Goal: Task Accomplishment & Management: Use online tool/utility

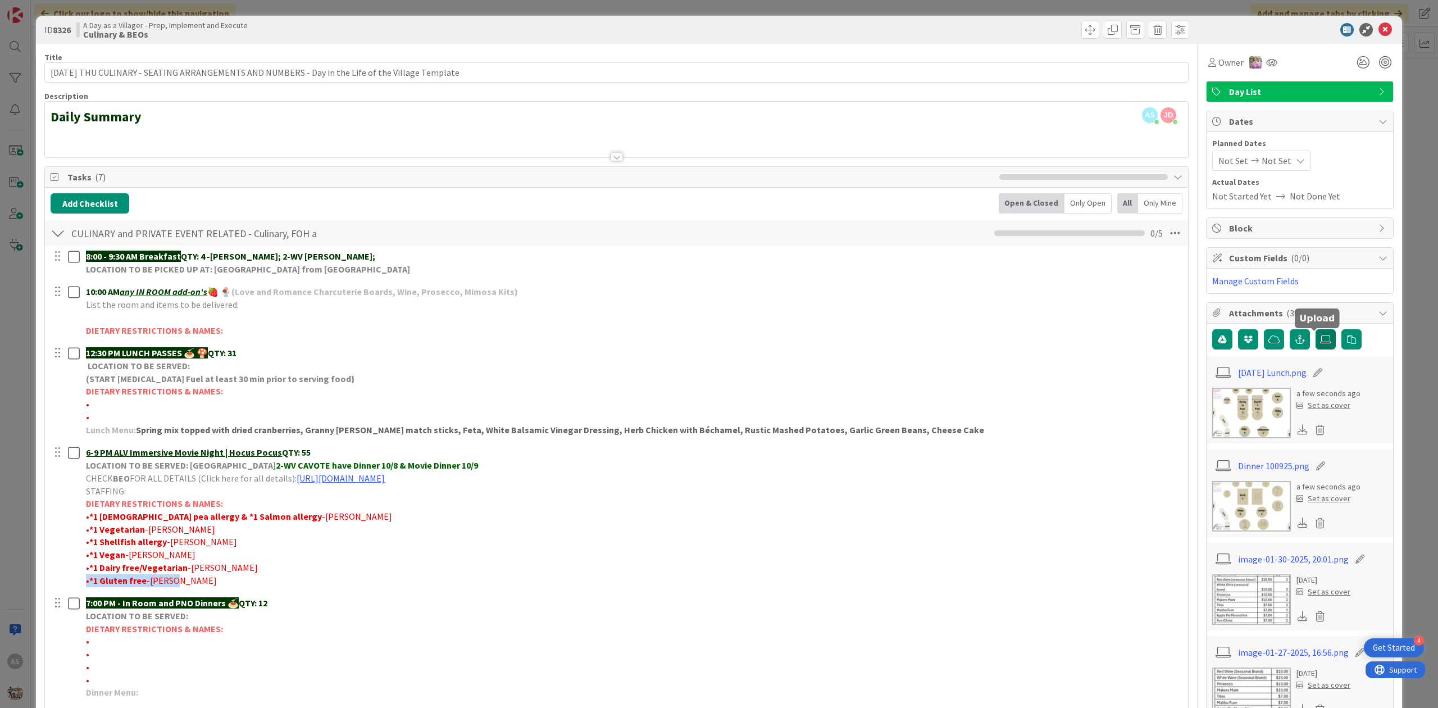
click at [1320, 342] on icon at bounding box center [1325, 339] width 11 height 9
click at [1316, 329] on input "file" at bounding box center [1316, 329] width 0 height 0
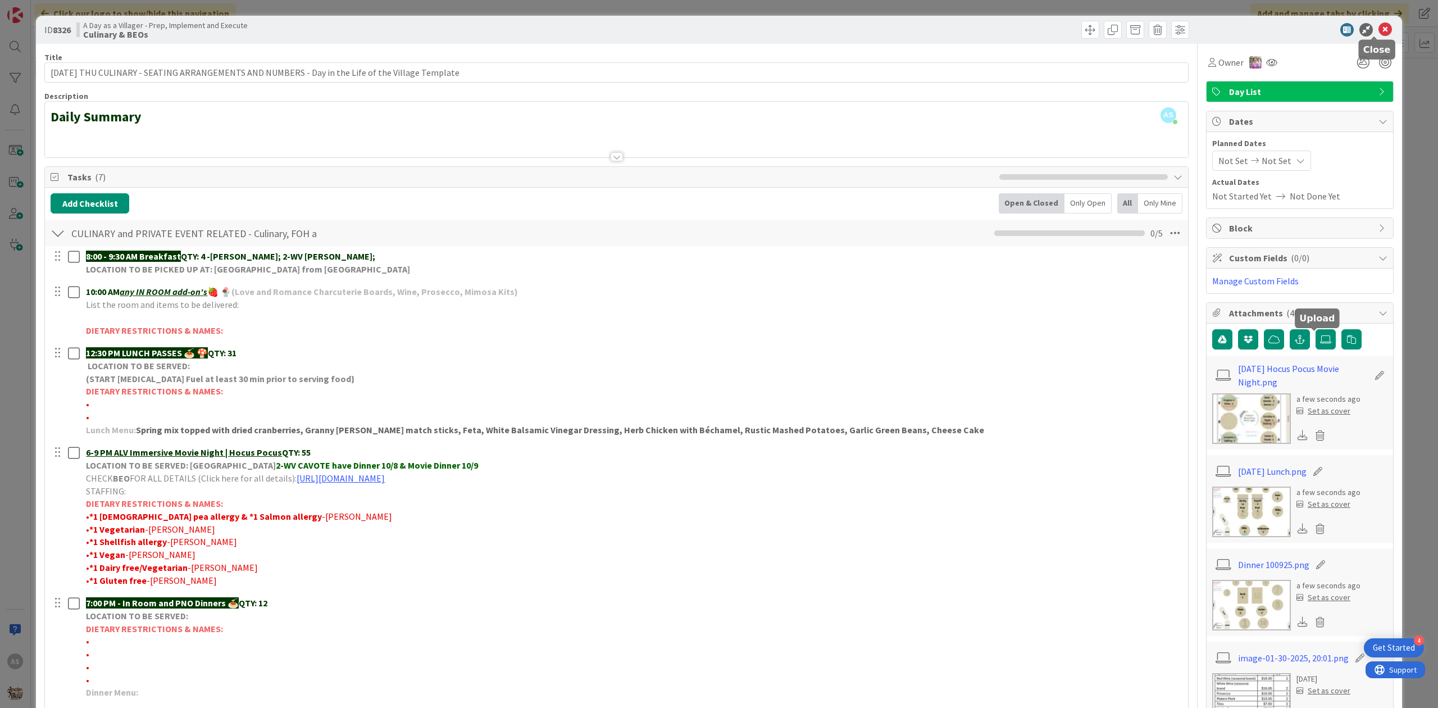
click at [1379, 32] on icon at bounding box center [1385, 29] width 13 height 13
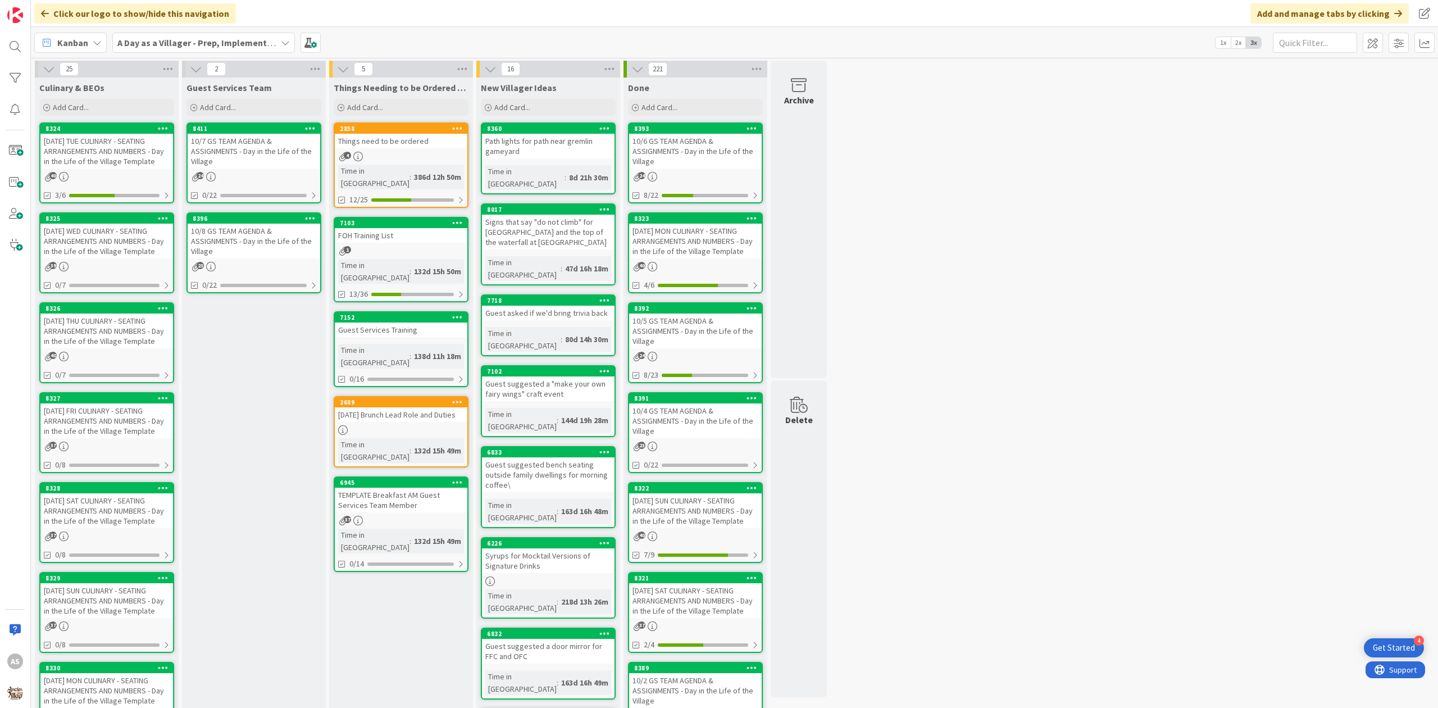
click at [246, 151] on div "10/7 GS TEAM AGENDA & ASSIGNMENTS - Day in the Life of the Village" at bounding box center [254, 151] width 133 height 35
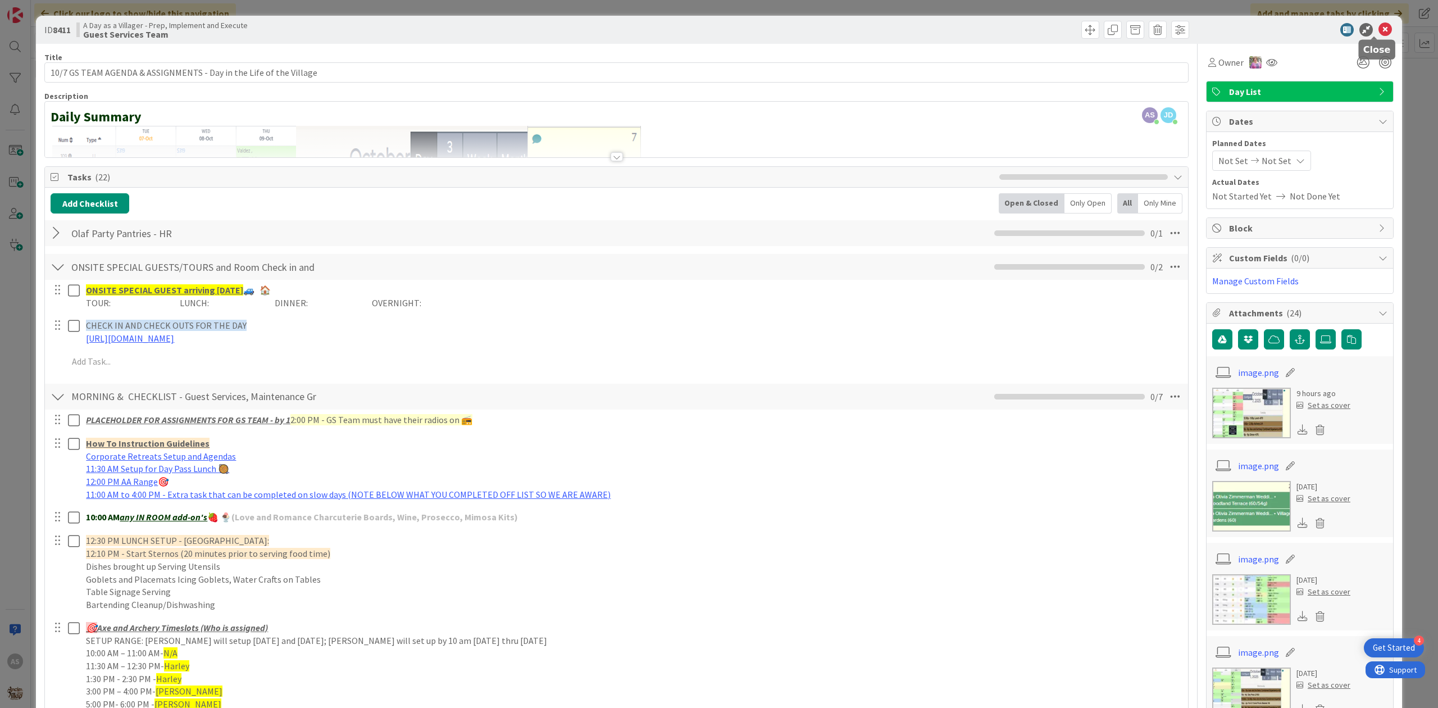
click at [1379, 23] on icon at bounding box center [1385, 29] width 13 height 13
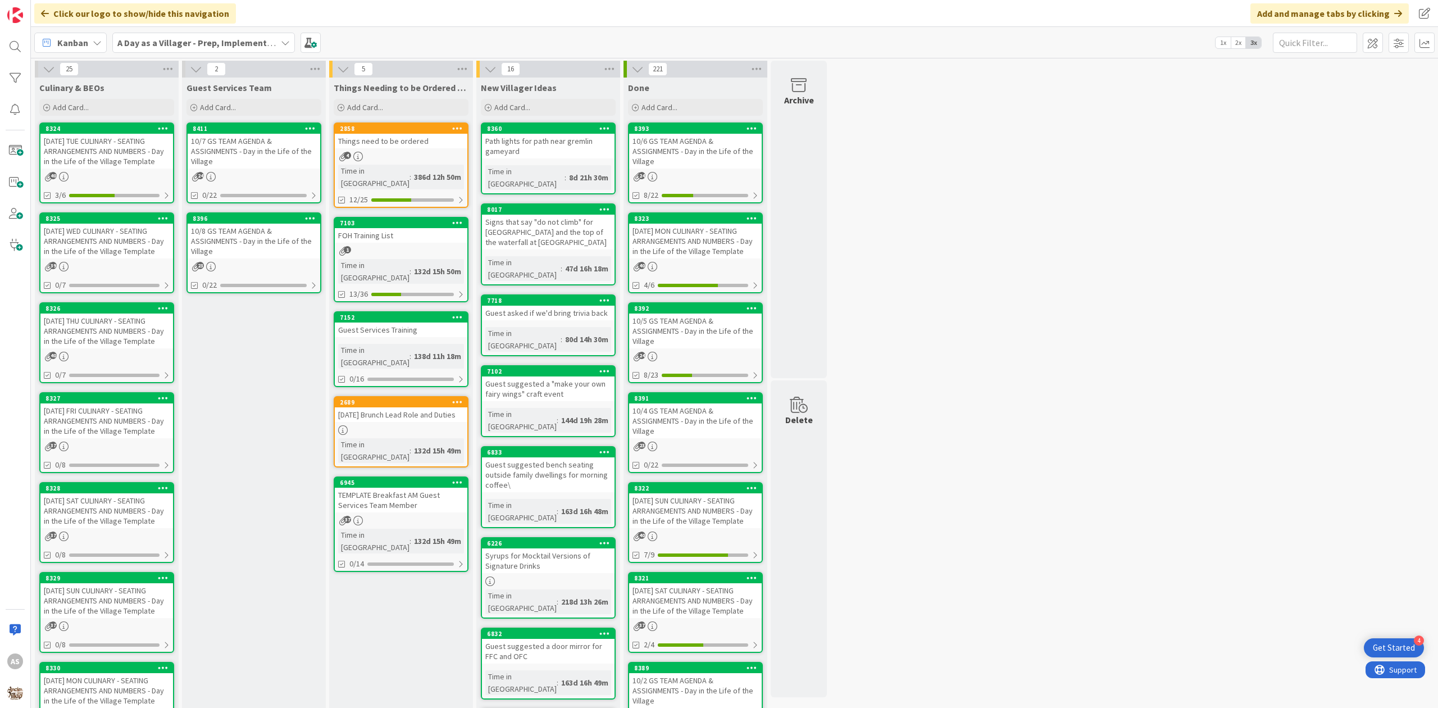
click at [280, 226] on div "10/8 GS TEAM AGENDA & ASSIGNMENTS - Day in the Life of the Village" at bounding box center [254, 241] width 133 height 35
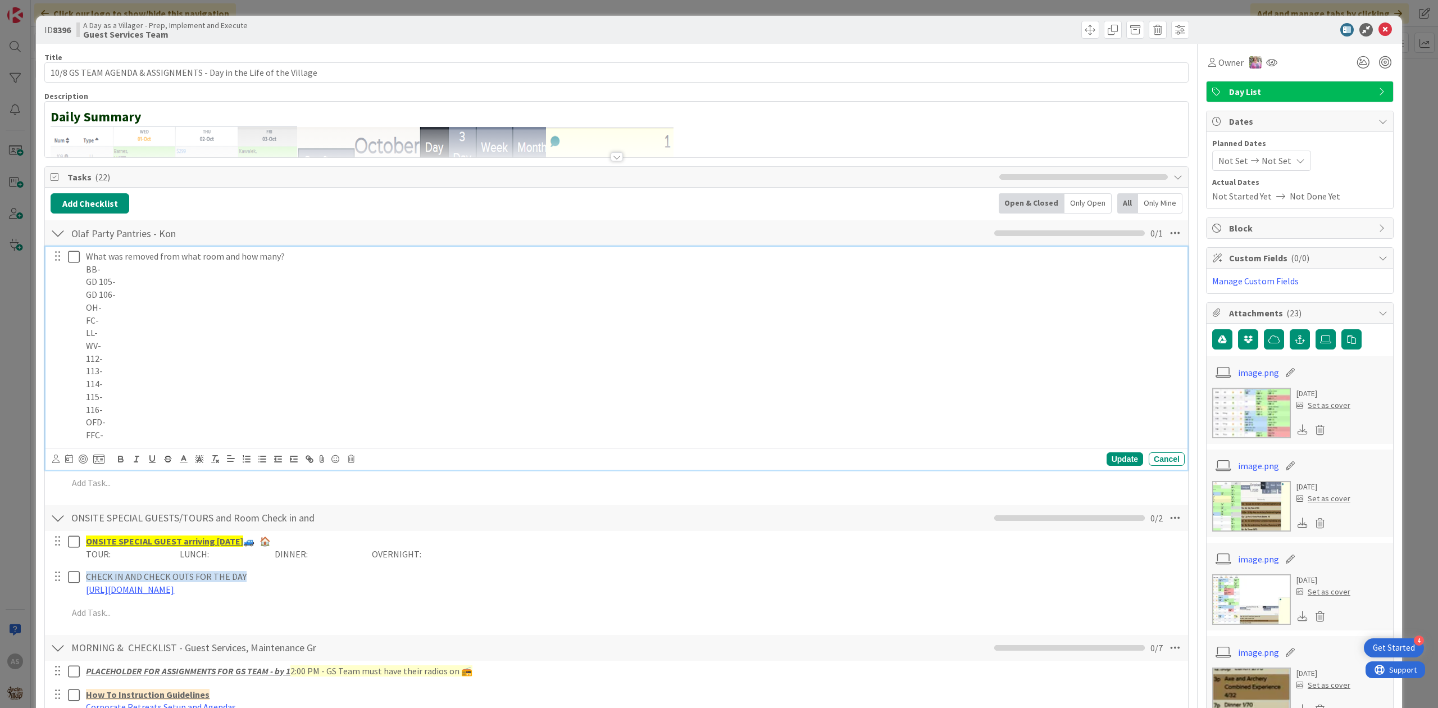
click at [129, 307] on p "OH-" at bounding box center [633, 307] width 1094 height 13
click at [1107, 458] on div "Update" at bounding box center [1125, 458] width 37 height 13
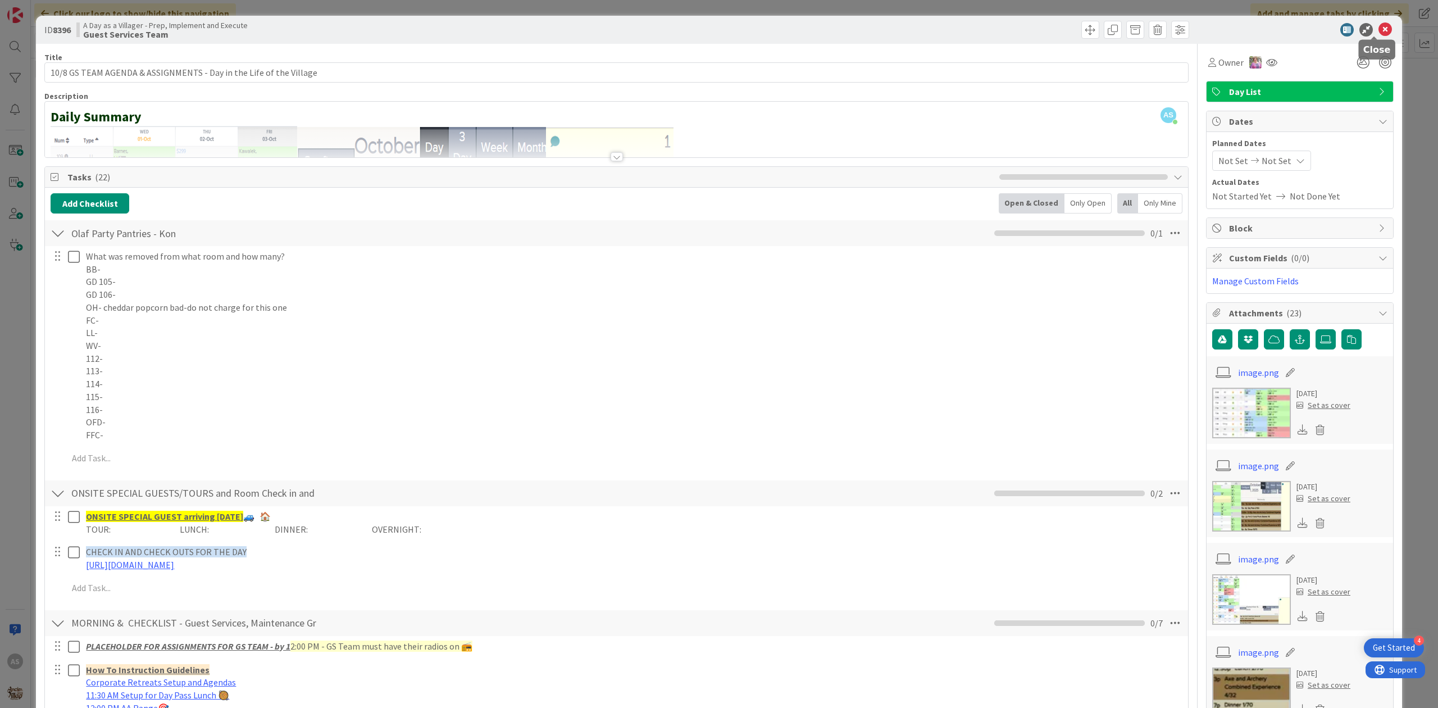
click at [1379, 26] on icon at bounding box center [1385, 29] width 13 height 13
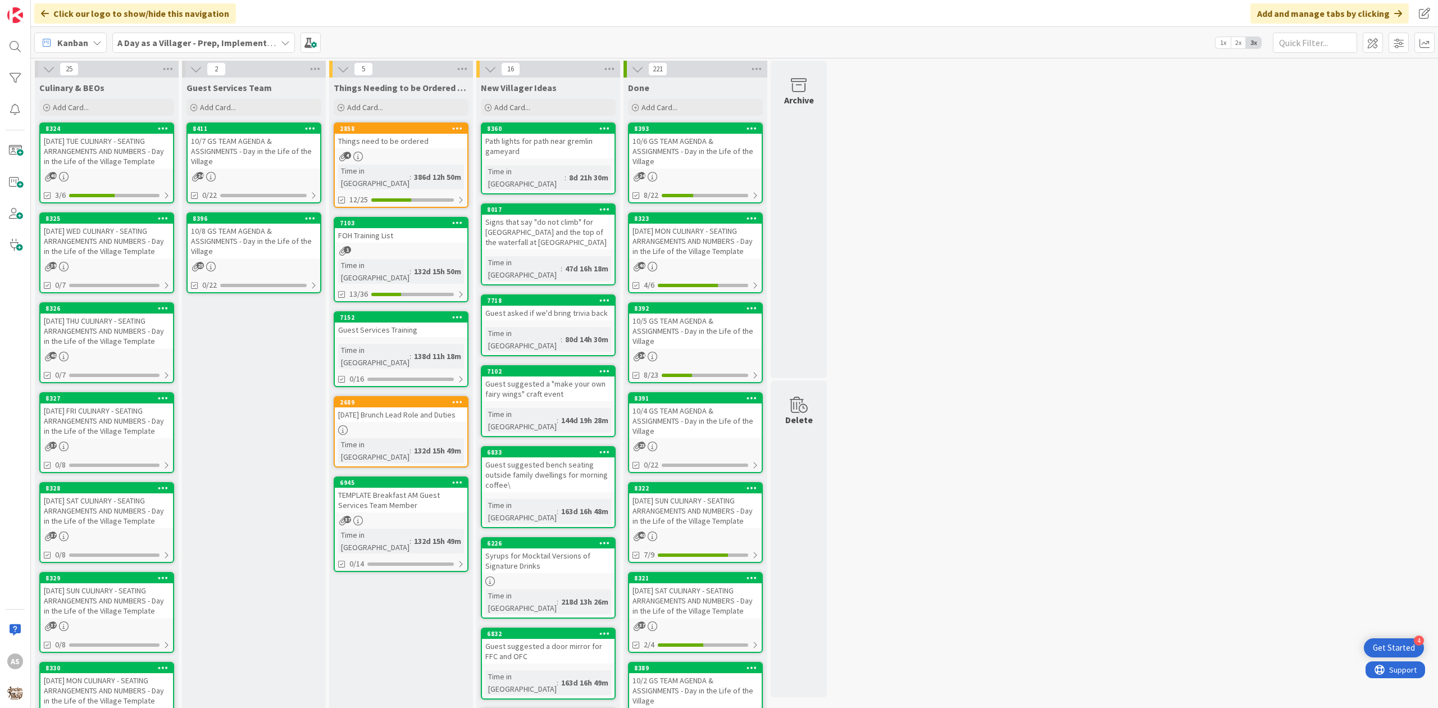
click at [242, 167] on div "10/7 GS TEAM AGENDA & ASSIGNMENTS - Day in the Life of the Village" at bounding box center [254, 151] width 133 height 35
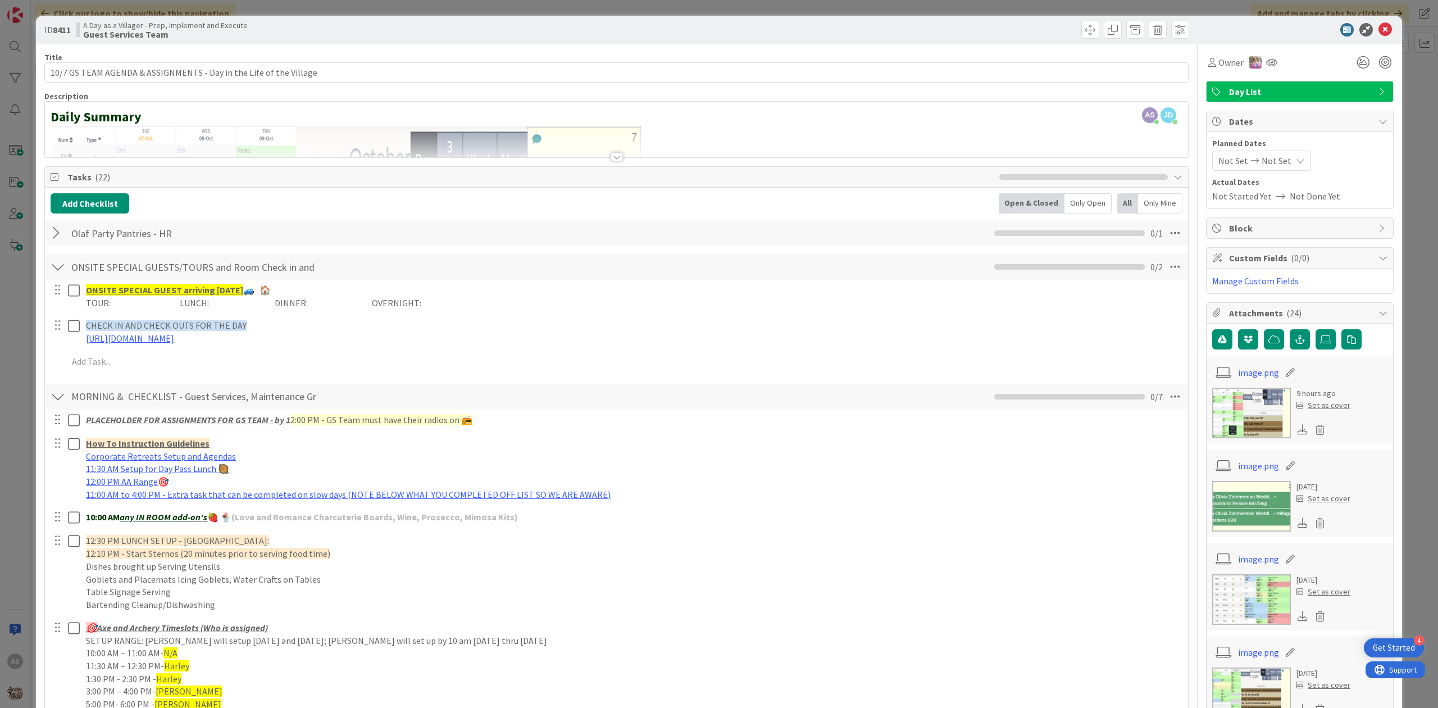
click at [57, 237] on div at bounding box center [58, 233] width 15 height 20
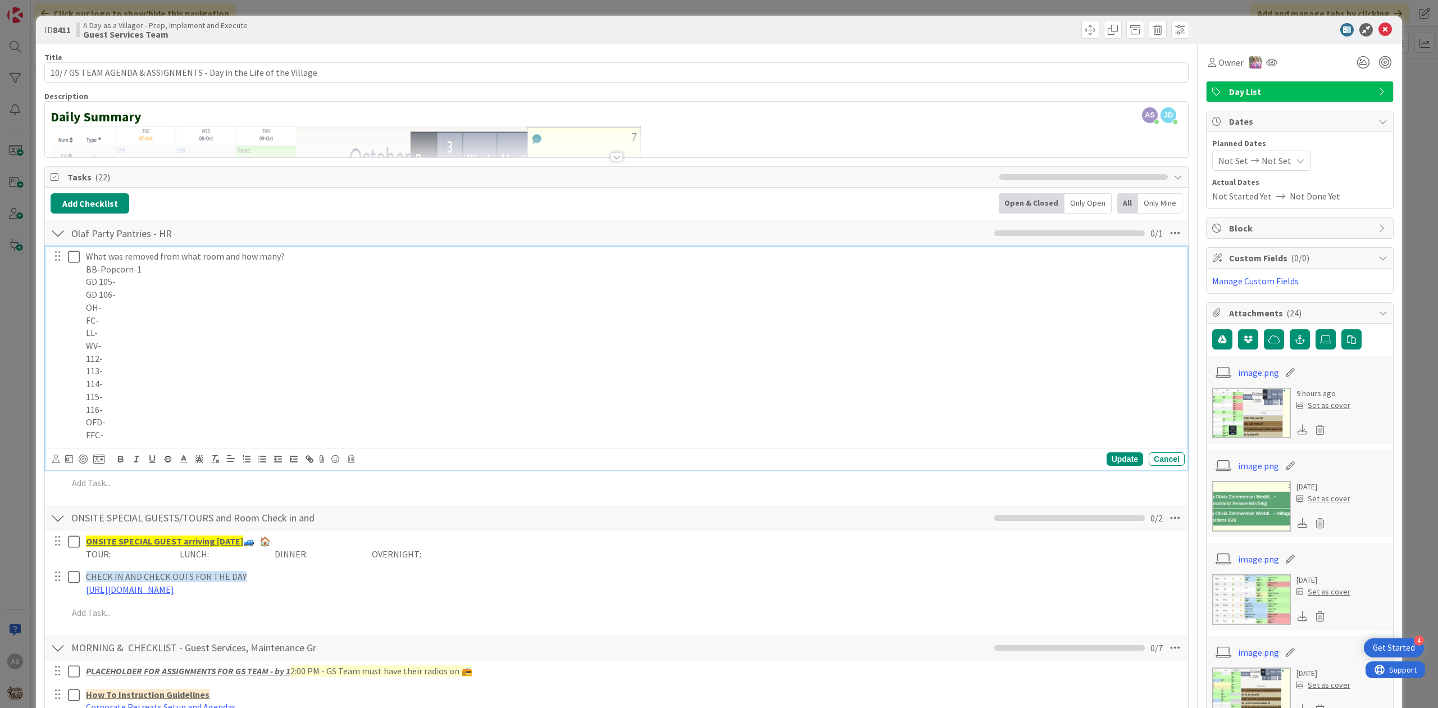
click at [127, 324] on p "FC-" at bounding box center [633, 320] width 1094 height 13
click at [119, 340] on p "WV-" at bounding box center [633, 345] width 1094 height 13
click at [117, 327] on p "FC-" at bounding box center [633, 320] width 1094 height 13
click at [115, 378] on p "113-" at bounding box center [633, 371] width 1094 height 13
click at [125, 364] on p "112-" at bounding box center [633, 358] width 1094 height 13
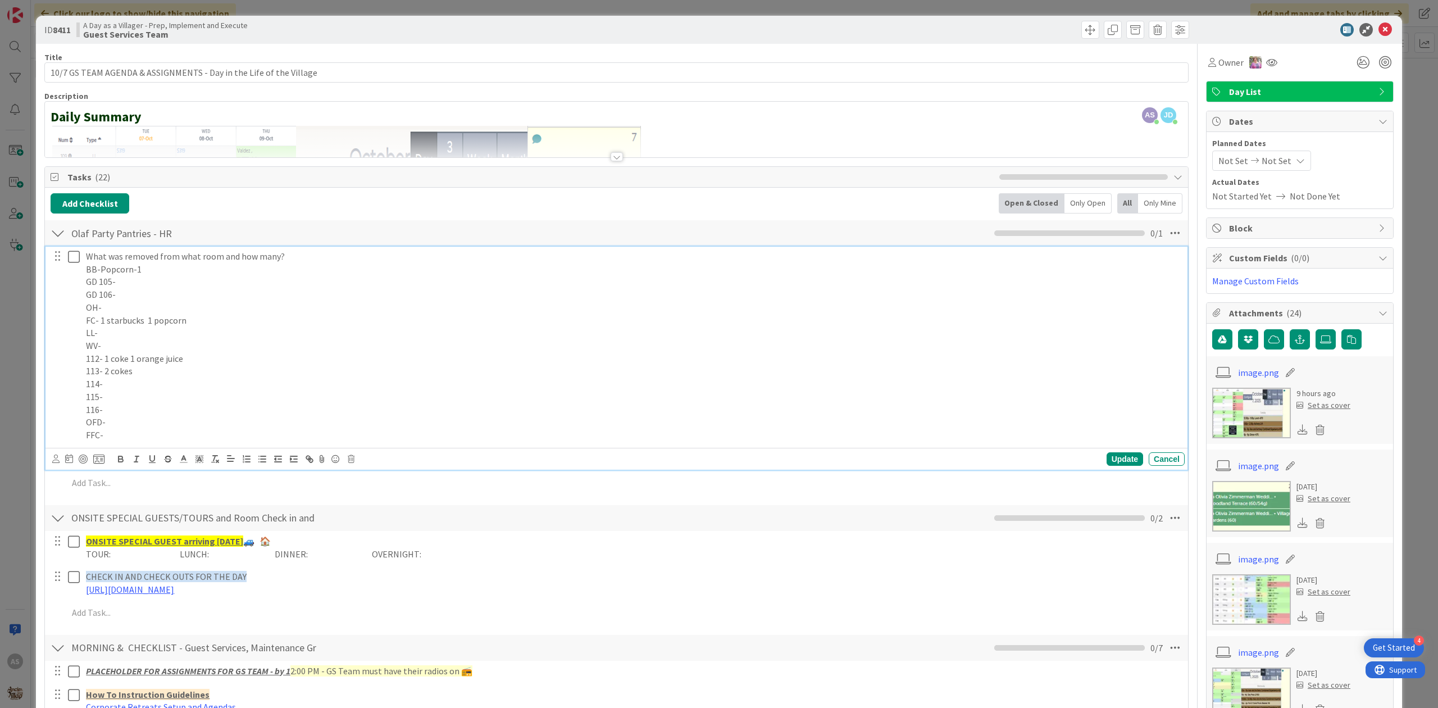
click at [222, 286] on p "GD 105-" at bounding box center [633, 281] width 1094 height 13
drag, startPoint x: 101, startPoint y: 274, endPoint x: 122, endPoint y: 269, distance: 21.5
click at [102, 274] on p "BB-Popcorn-1" at bounding box center [633, 269] width 1094 height 13
click at [160, 272] on p "BB-1 Popcorn-1" at bounding box center [633, 269] width 1094 height 13
drag, startPoint x: 160, startPoint y: 272, endPoint x: 179, endPoint y: 263, distance: 20.6
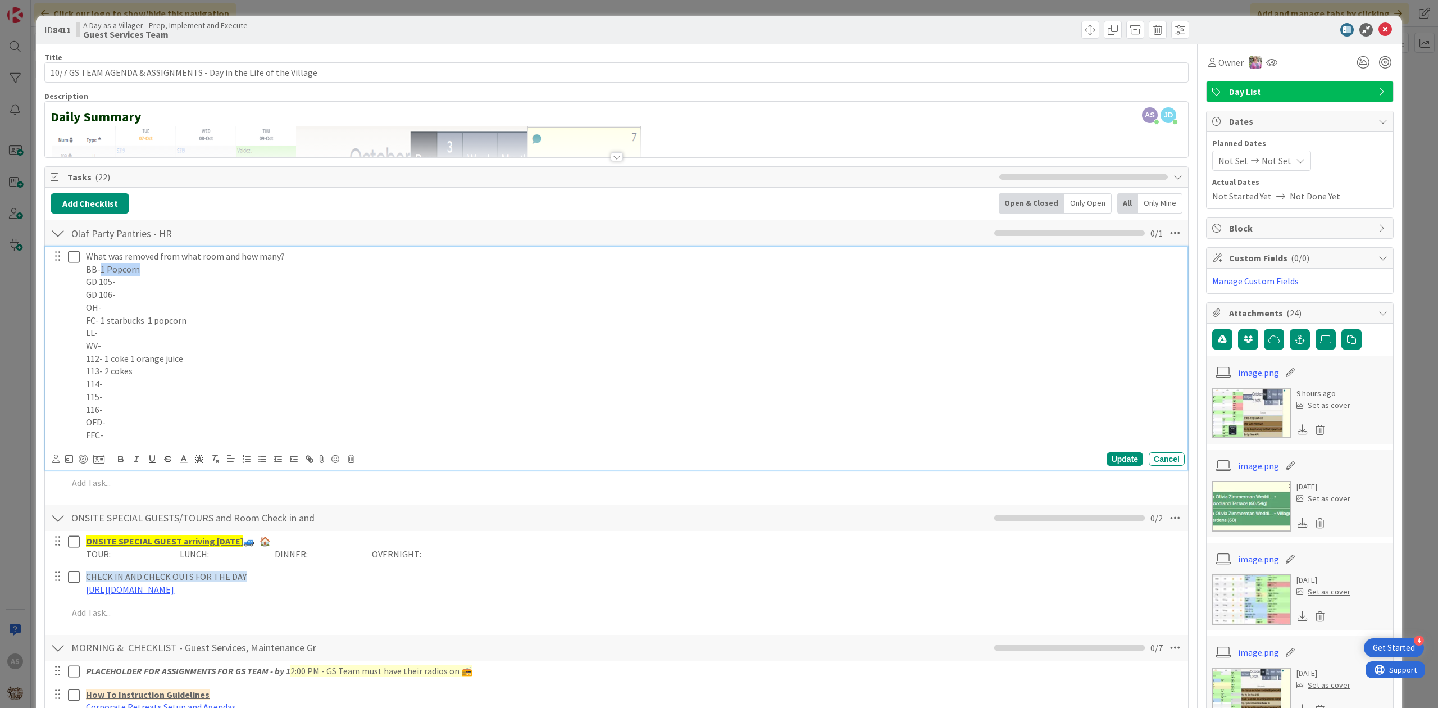
click at [99, 272] on p "BB-1 Popcorn" at bounding box center [633, 269] width 1094 height 13
copy p "1 Popcorn"
drag, startPoint x: 193, startPoint y: 319, endPoint x: 99, endPoint y: 319, distance: 93.8
click at [99, 319] on p "FC- 1 starbucks 1 popcorn" at bounding box center [633, 320] width 1094 height 13
copy p "1 starbucks 1 popcorn"
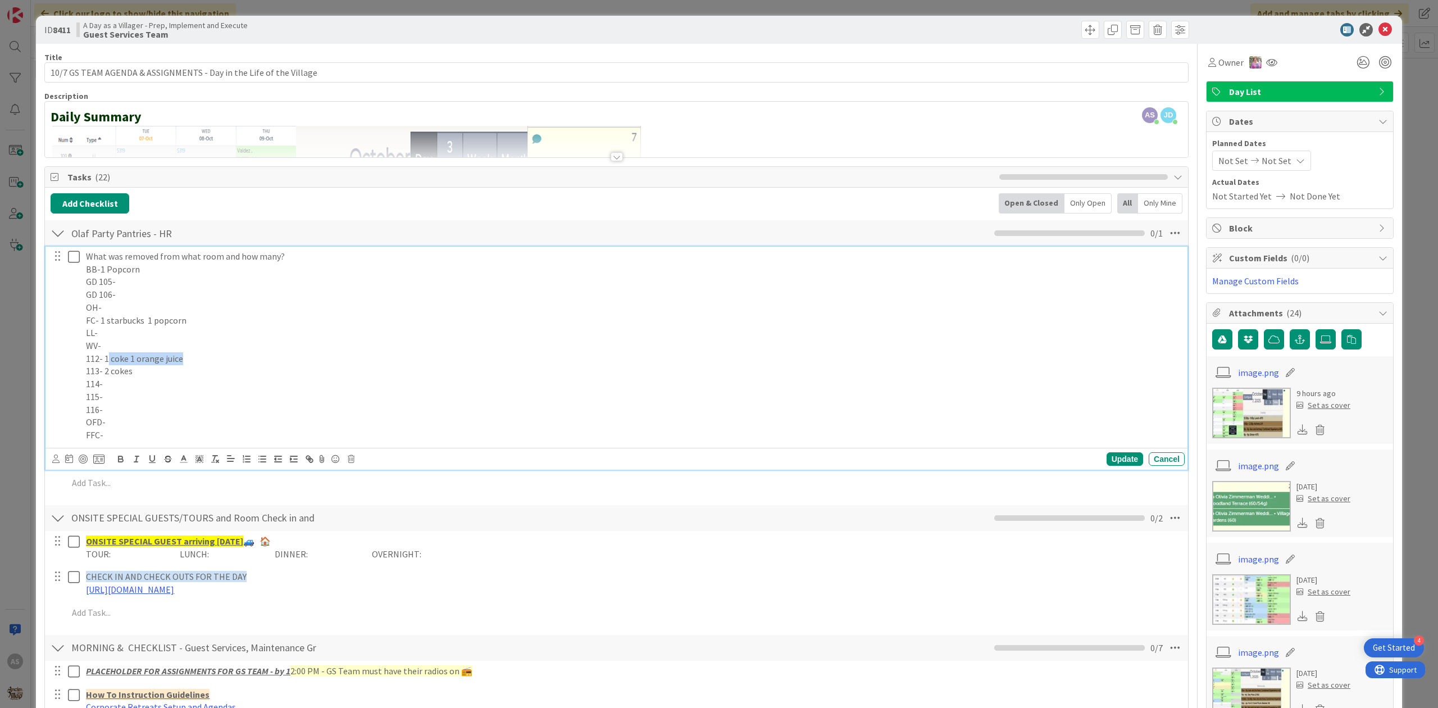
drag, startPoint x: 193, startPoint y: 360, endPoint x: 99, endPoint y: 346, distance: 94.9
click at [106, 356] on p "112- 1 coke 1 orange juice" at bounding box center [633, 358] width 1094 height 13
click at [194, 369] on p "113- 2 cokes" at bounding box center [633, 371] width 1094 height 13
drag, startPoint x: 192, startPoint y: 355, endPoint x: 102, endPoint y: 358, distance: 89.9
click at [102, 358] on p "112- 1 coke 1 orange juice" at bounding box center [633, 358] width 1094 height 13
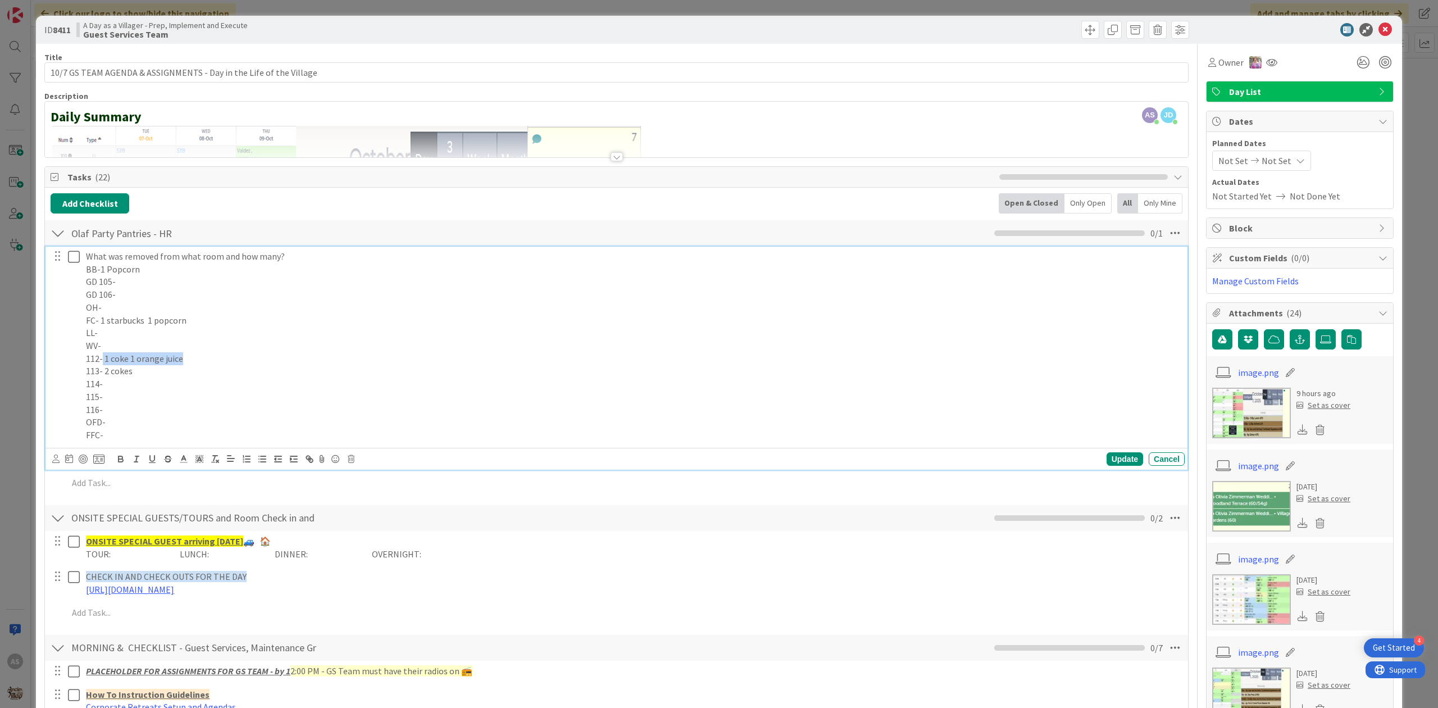
copy p "1 coke 1 orange juice"
drag, startPoint x: 139, startPoint y: 381, endPoint x: 122, endPoint y: 371, distance: 20.1
click at [102, 378] on div "What was removed from what room and how many? BB-1 Popcorn GD 105- GD 106- OH- …" at bounding box center [632, 346] width 1103 height 198
click at [147, 382] on p "114-" at bounding box center [633, 384] width 1094 height 13
drag, startPoint x: 133, startPoint y: 378, endPoint x: 104, endPoint y: 371, distance: 29.4
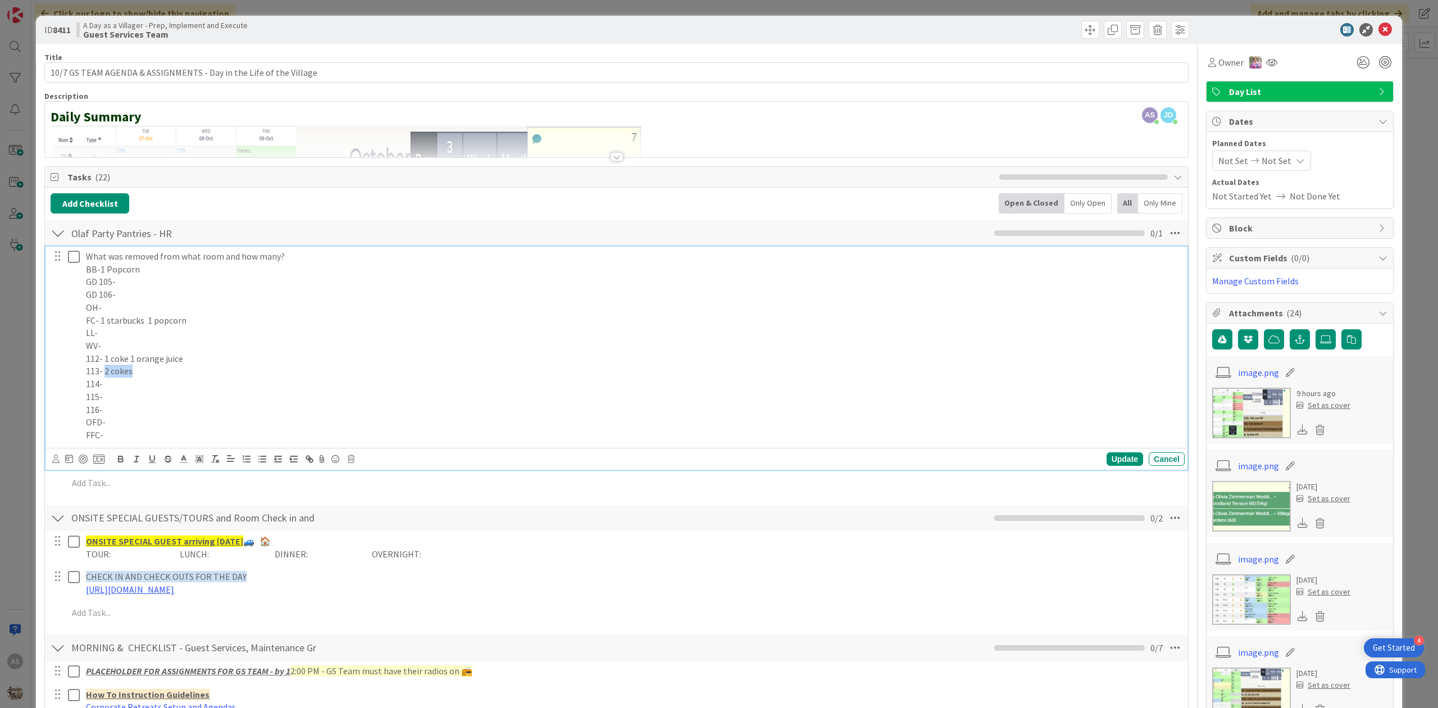
click at [104, 371] on p "113- 2 cokes" at bounding box center [633, 371] width 1094 height 13
copy p "2 cokes"
